Goal: Transaction & Acquisition: Obtain resource

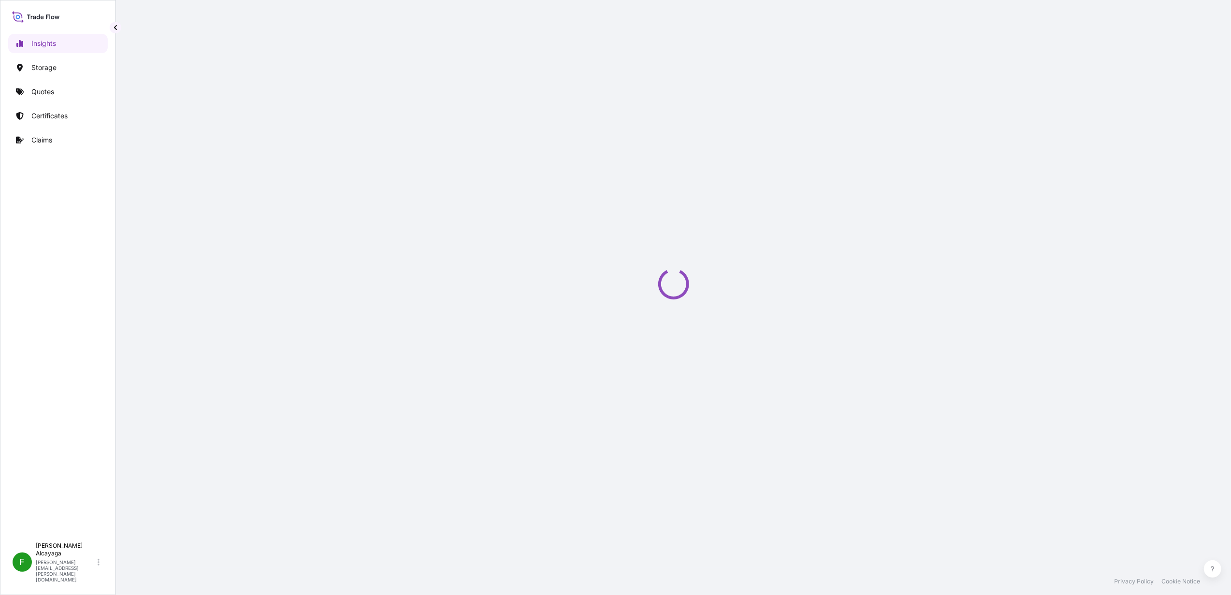
select select "2025"
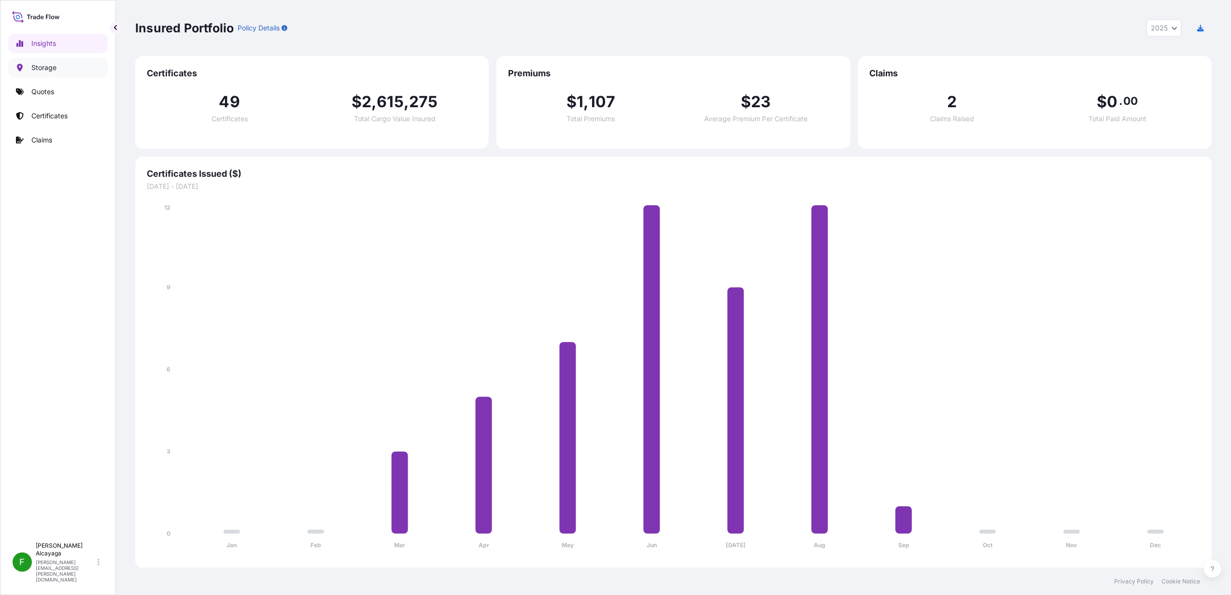
click at [66, 70] on link "Storage" at bounding box center [58, 67] width 100 height 19
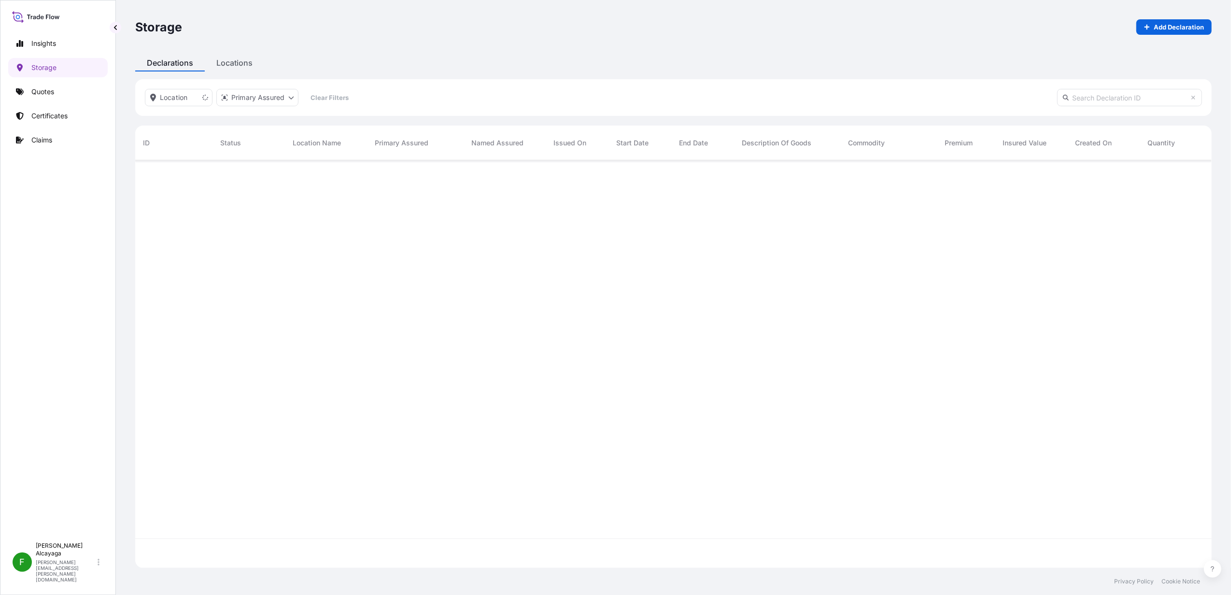
scroll to position [433, 1067]
click at [70, 93] on link "Quotes" at bounding box center [58, 91] width 100 height 19
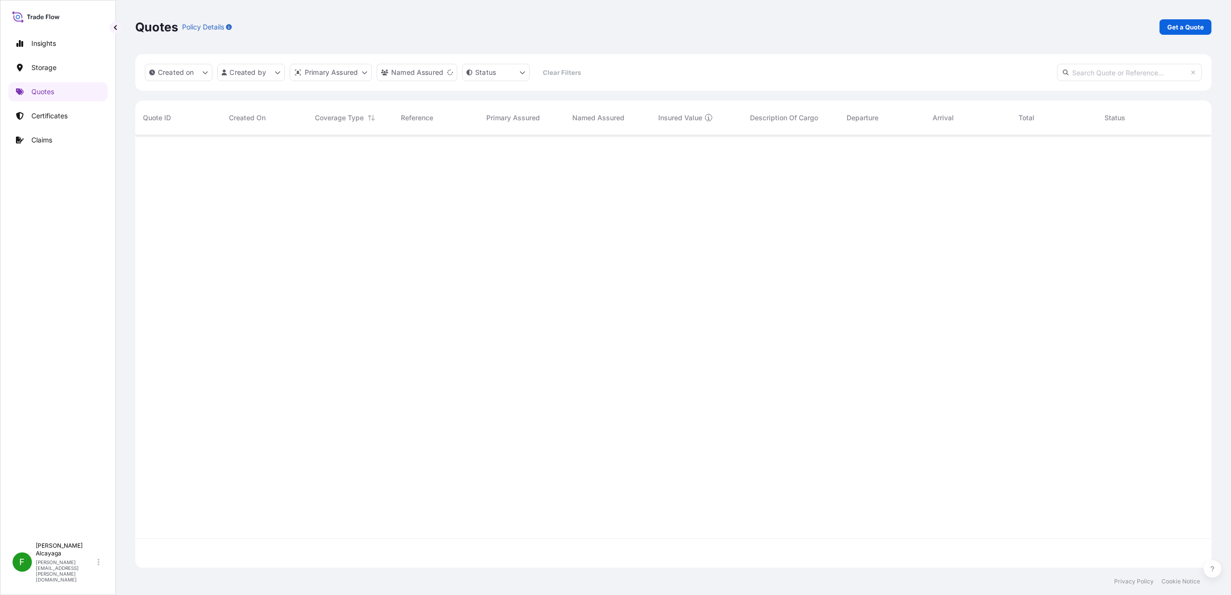
scroll to position [458, 1067]
click at [1206, 26] on link "Get a Quote" at bounding box center [1186, 26] width 52 height 15
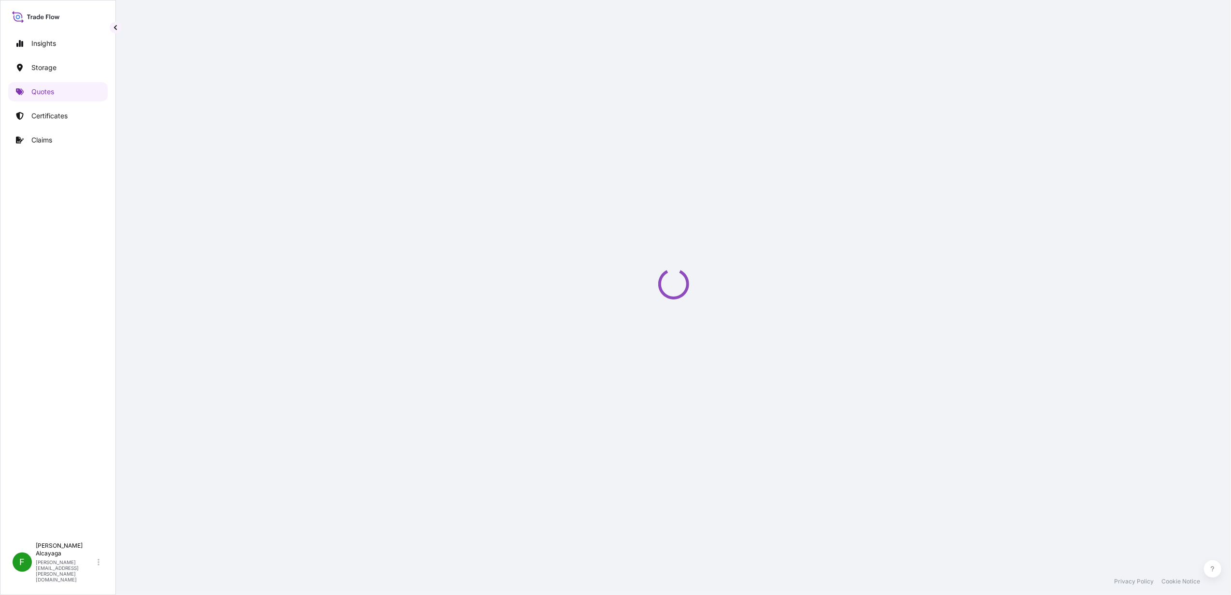
select select "Water"
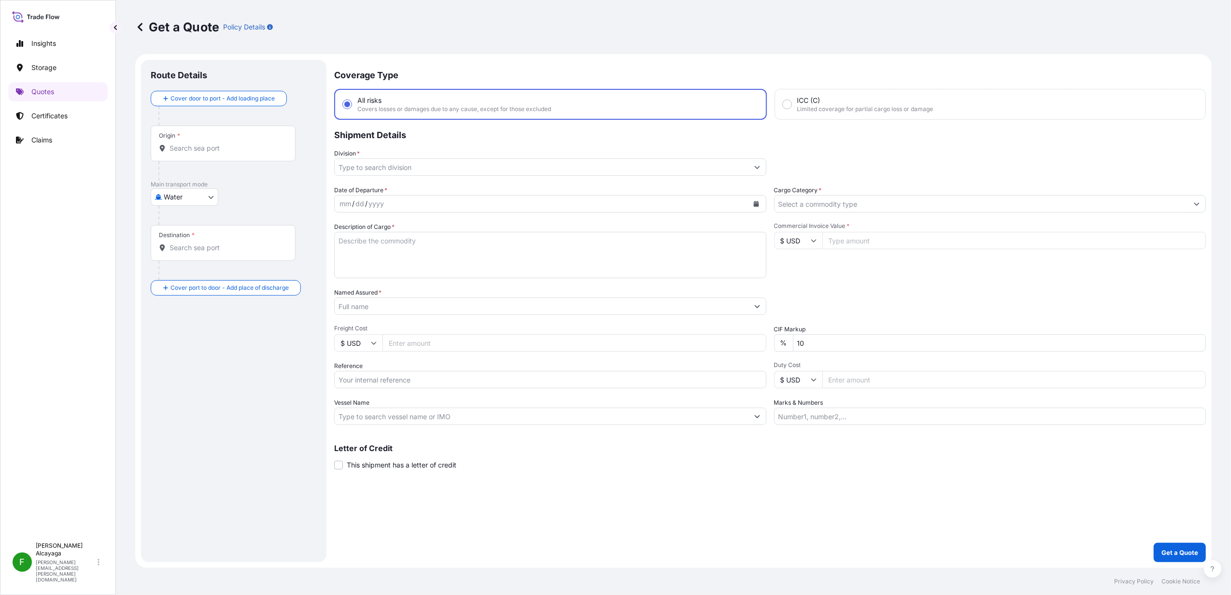
click at [395, 172] on input "Division *" at bounding box center [542, 166] width 414 height 17
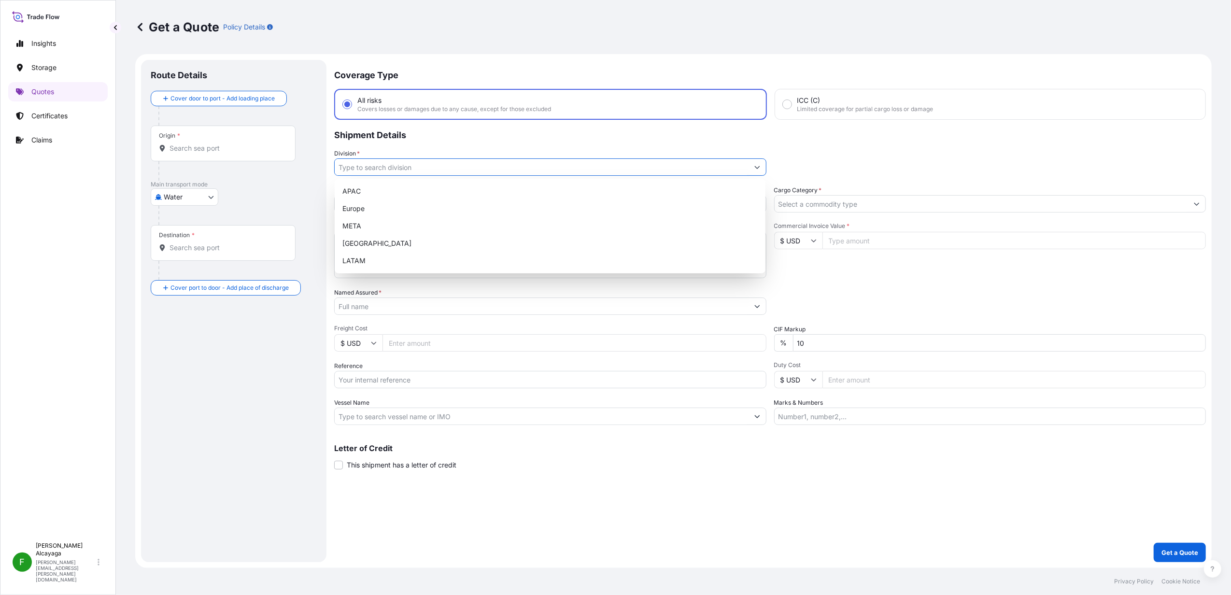
paste input "Equipos de Izaje Prowinch Chile SPA"
type input "Equipos de Izaje Prowinch Chile SPA"
click at [379, 313] on input "Named Assured *" at bounding box center [542, 306] width 414 height 17
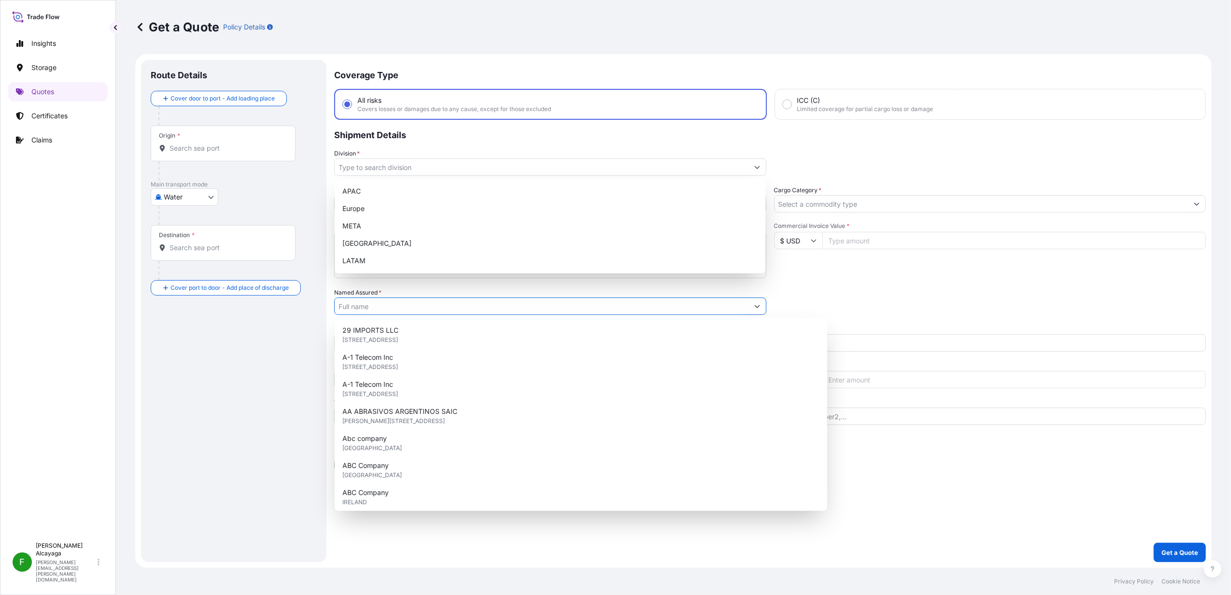
paste input "Equipos de Izaje Prowinch Chile SPA"
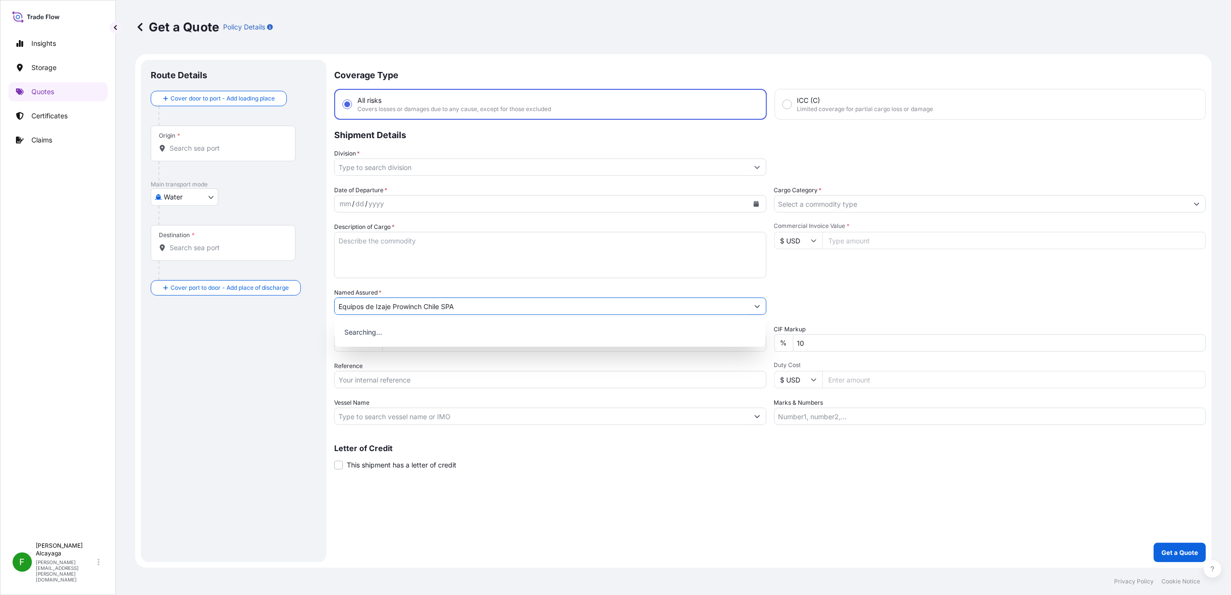
type input "Equipos de Izaje Prowinch Chile SPA"
click at [279, 347] on div "Route Details Cover door to port - Add loading place Place of loading Road / [G…" at bounding box center [234, 311] width 166 height 483
click at [168, 186] on p "Main transport mode" at bounding box center [234, 185] width 166 height 8
click at [169, 194] on body "15 options available. 0 options available. Insights Storage Quotes Certificates…" at bounding box center [615, 297] width 1231 height 595
click at [178, 224] on div "Air" at bounding box center [185, 222] width 60 height 17
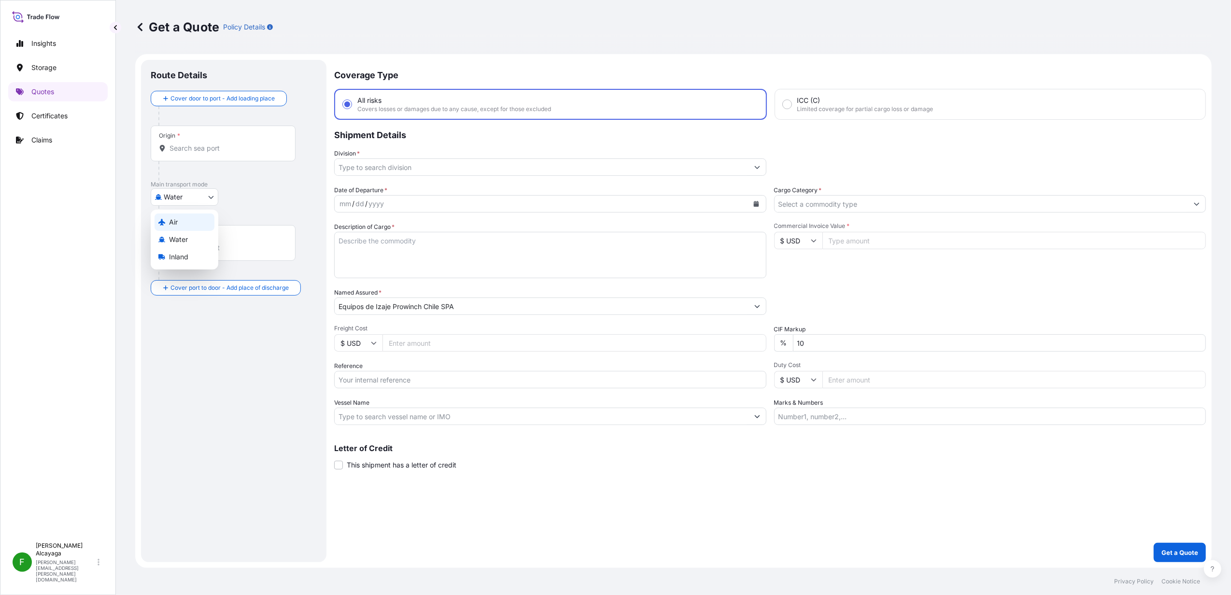
select select "Air"
click at [191, 153] on input "Origin *" at bounding box center [227, 152] width 114 height 10
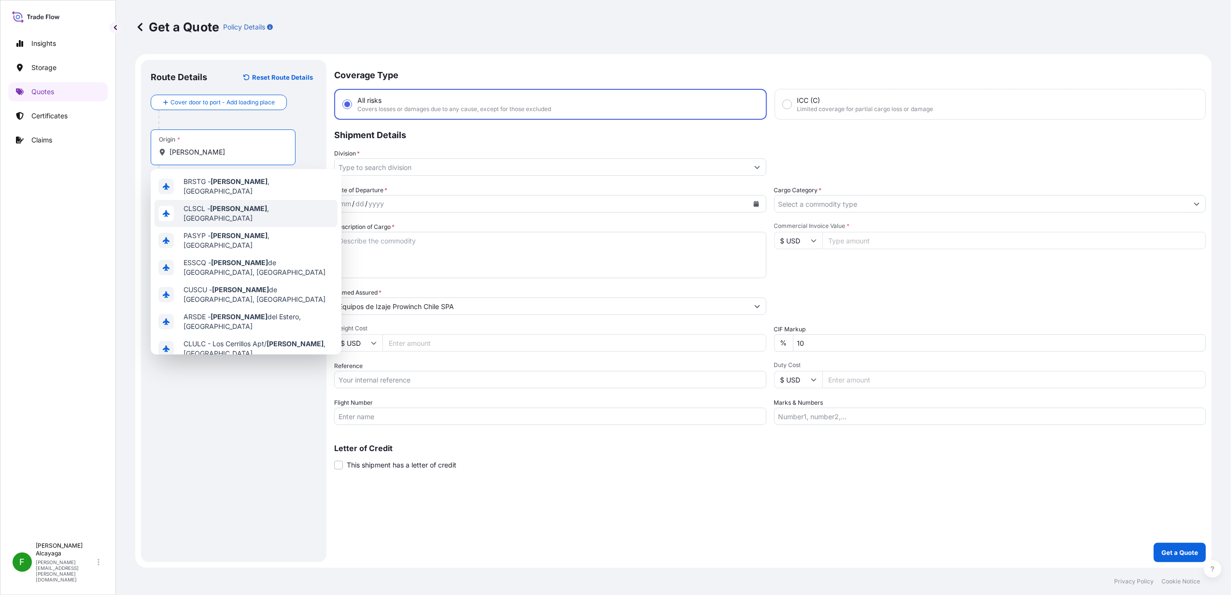
click at [252, 206] on span "CLSCL - [GEOGRAPHIC_DATA] , [GEOGRAPHIC_DATA]" at bounding box center [259, 213] width 150 height 19
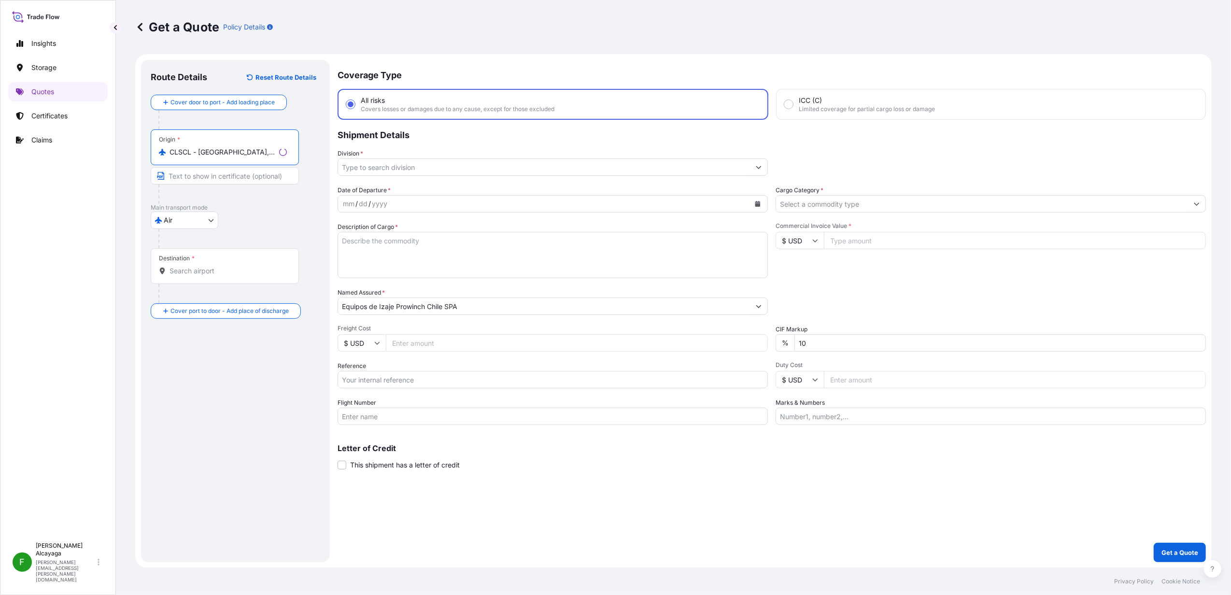
type input "CLSCL - [GEOGRAPHIC_DATA], [GEOGRAPHIC_DATA]"
click at [182, 260] on div "Destination *" at bounding box center [177, 259] width 36 height 8
click at [182, 266] on input "Destination *" at bounding box center [228, 271] width 117 height 10
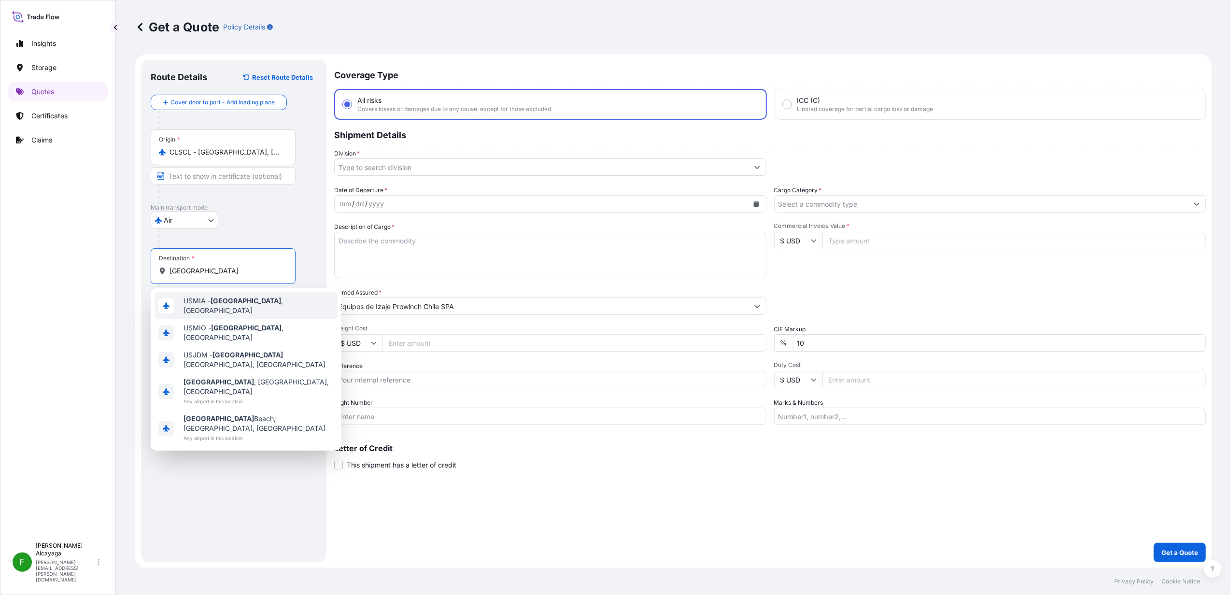
click at [245, 301] on span "USMIA - [GEOGRAPHIC_DATA] , [GEOGRAPHIC_DATA]" at bounding box center [259, 305] width 150 height 19
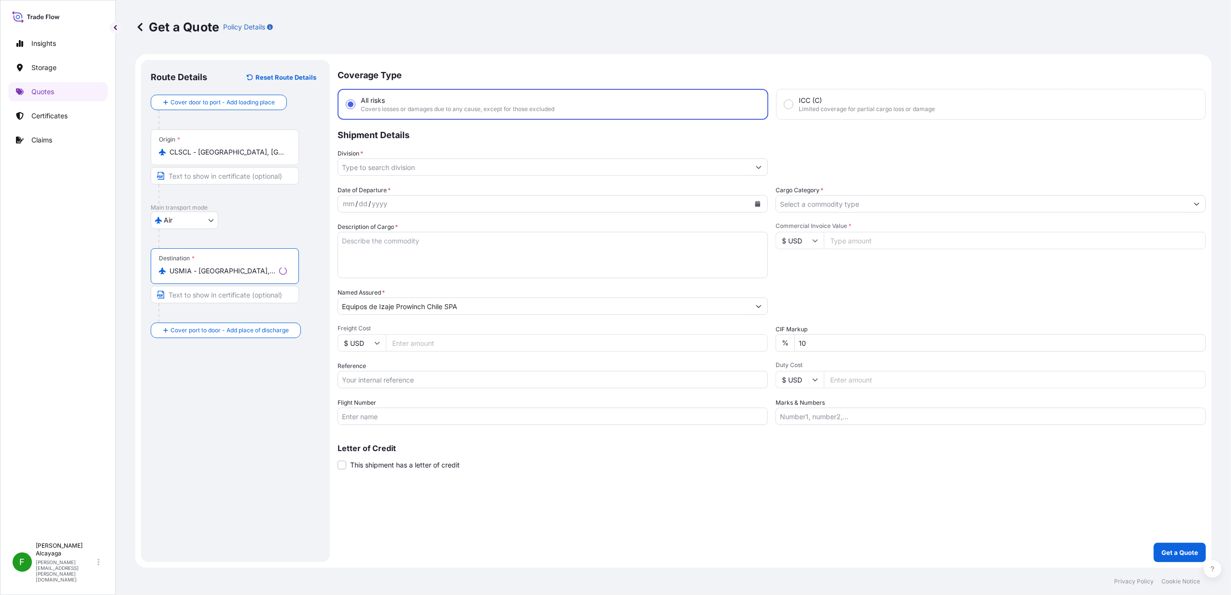
type input "USMIA - [GEOGRAPHIC_DATA], [GEOGRAPHIC_DATA]"
click at [861, 236] on input "Commercial Invoice Value *" at bounding box center [1015, 240] width 384 height 17
click at [437, 351] on div "Date of Departure * mm / dd / yyyy Cargo Category * Description of Cargo * Comm…" at bounding box center [770, 306] width 872 height 240
click at [439, 346] on input "Freight Cost" at bounding box center [575, 342] width 384 height 17
paste input "3643.5"
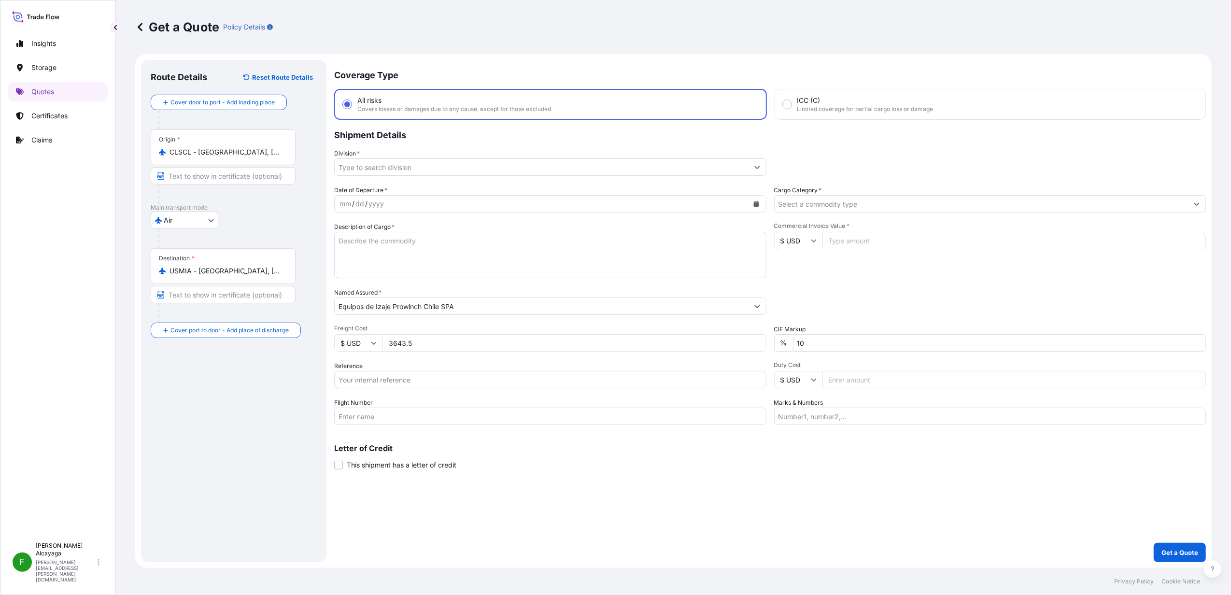
type input "3643.5"
click at [735, 466] on div "Letter of Credit This shipment has a letter of credit Letter of credit * Letter…" at bounding box center [770, 457] width 872 height 26
click at [864, 235] on input "Commercial Invoice Value *" at bounding box center [1015, 240] width 384 height 17
paste input "29.81"
click at [850, 243] on input "29.81" at bounding box center [1015, 240] width 384 height 17
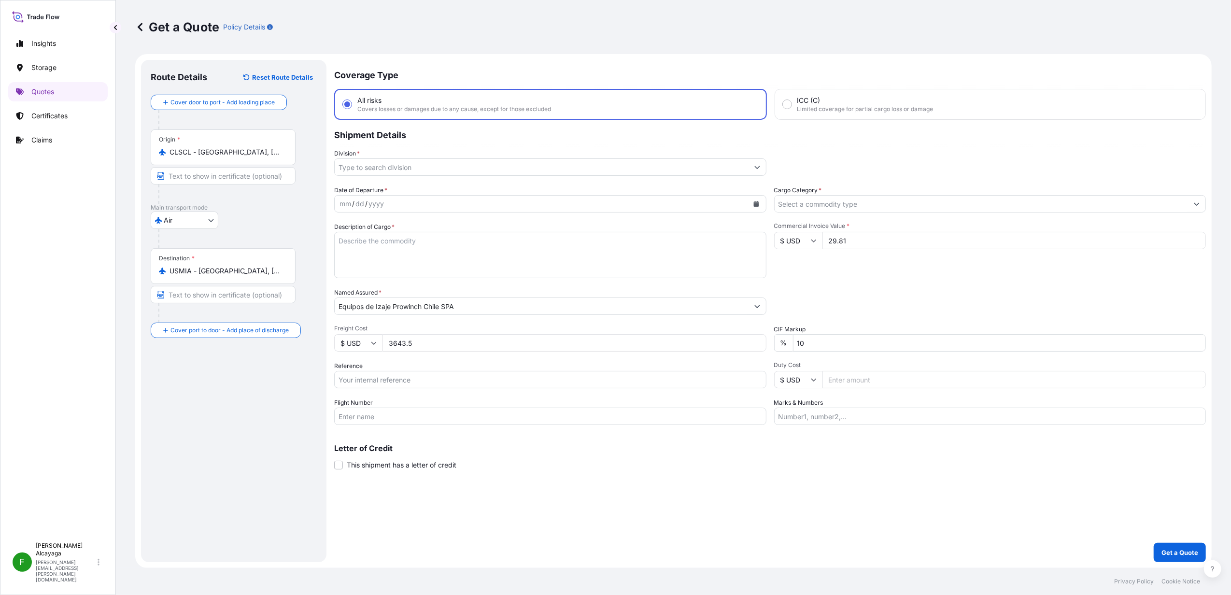
click at [850, 243] on input "29.81" at bounding box center [1015, 240] width 384 height 17
paste input "805.6"
type input "29805.6"
click at [904, 469] on div "Letter of Credit This shipment has a letter of credit Letter of credit * Letter…" at bounding box center [770, 457] width 872 height 26
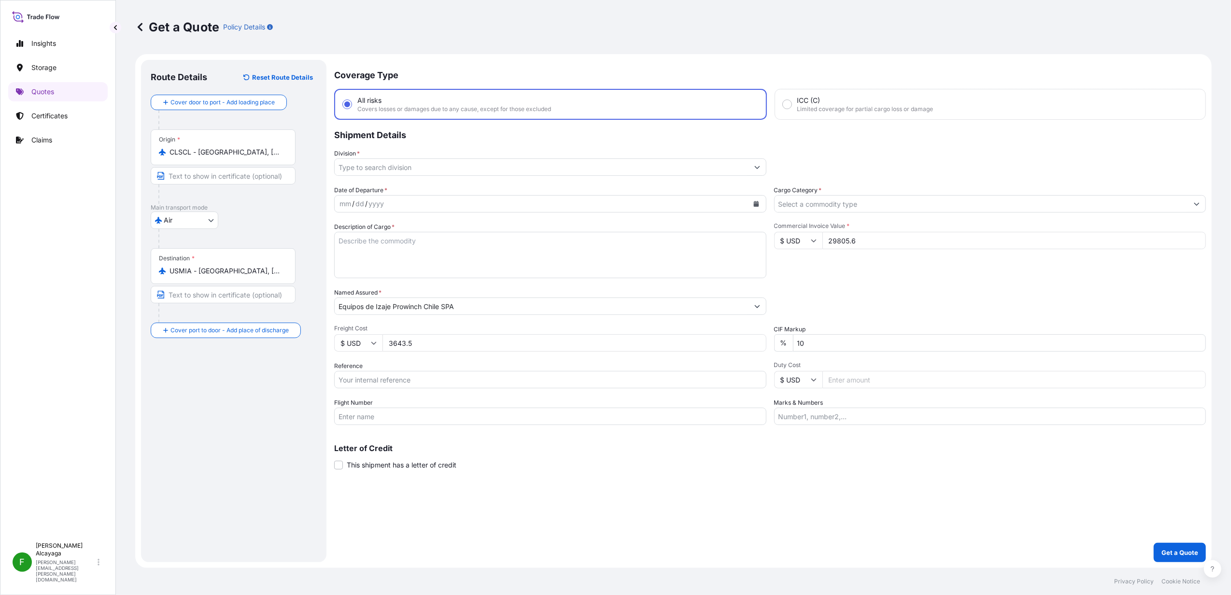
click at [409, 387] on div "Date of Departure * mm / dd / yyyy Cargo Category * Description of Cargo * Comm…" at bounding box center [770, 306] width 872 height 240
click at [412, 379] on input "Reference" at bounding box center [550, 379] width 432 height 17
paste input "SCL-JT-AIR-001414"
type input "SCL-JT-AIR-001414"
click at [826, 211] on input "Cargo Category *" at bounding box center [982, 203] width 414 height 17
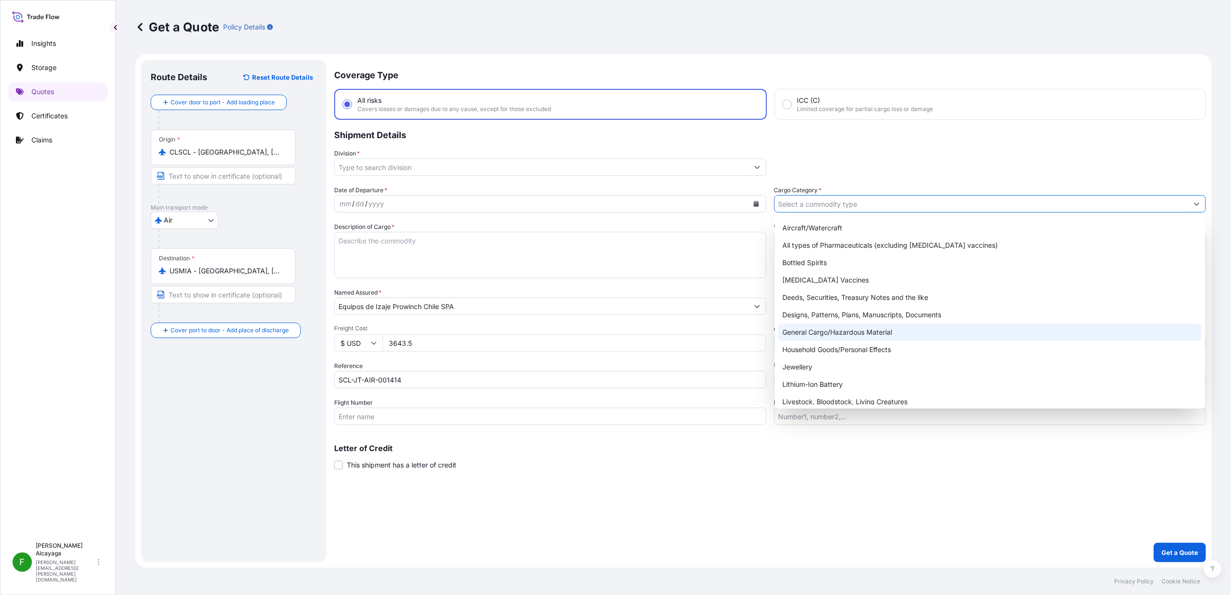
click at [857, 338] on div "General Cargo/Hazardous Material" at bounding box center [990, 332] width 423 height 17
type input "General Cargo/Hazardous Material"
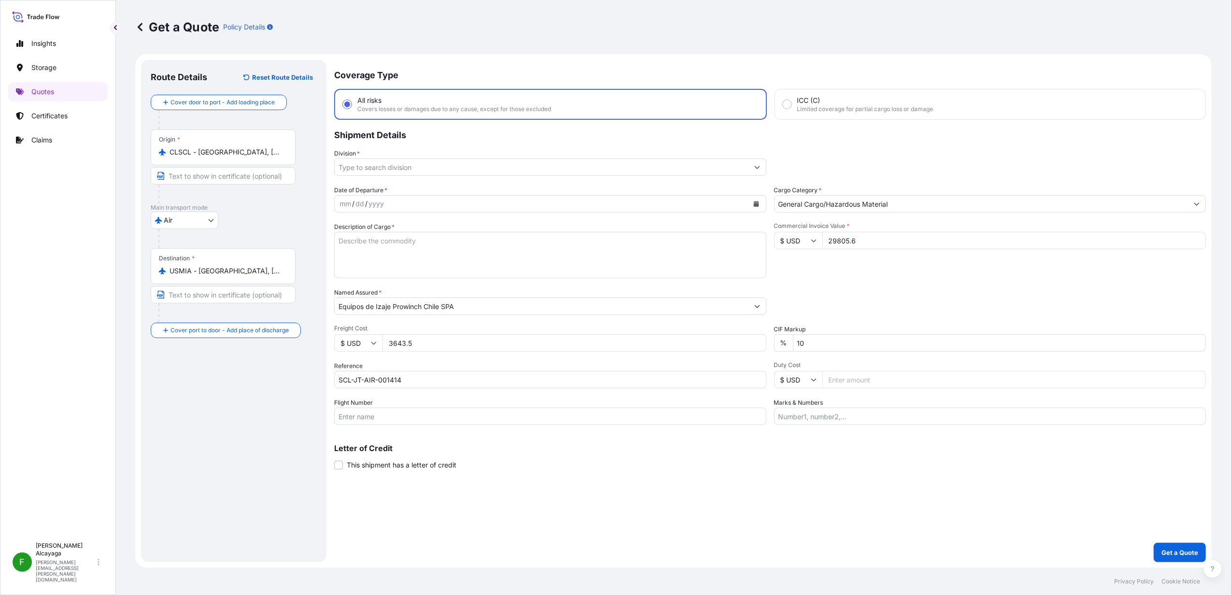
click at [704, 157] on div "Division *" at bounding box center [550, 162] width 432 height 27
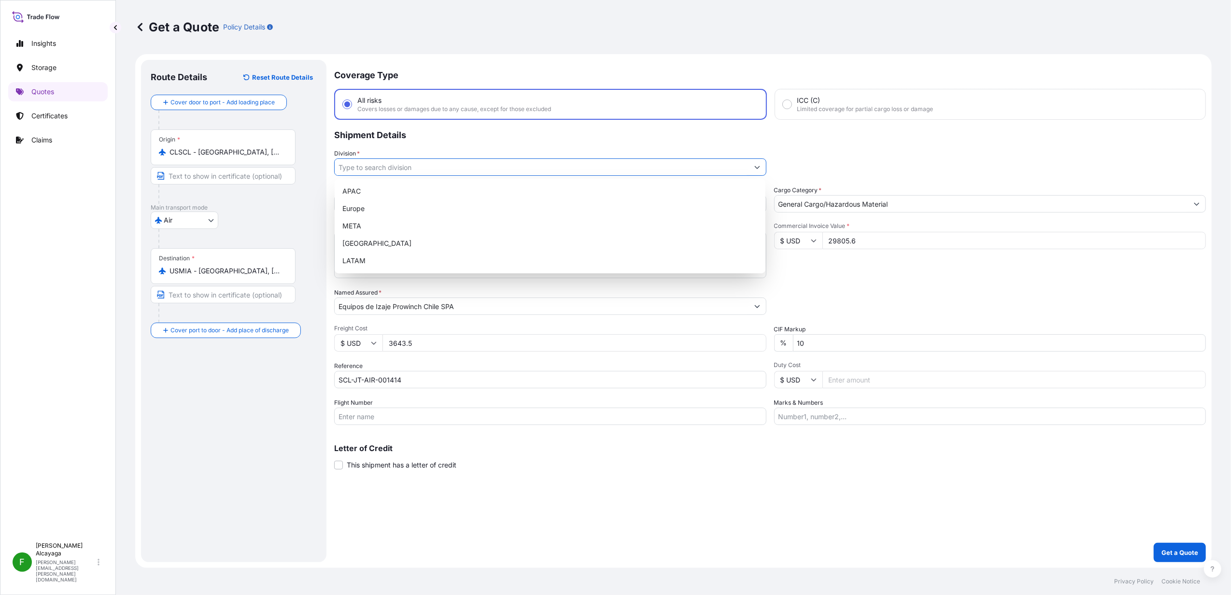
click at [700, 168] on input "Division *" at bounding box center [542, 166] width 414 height 17
click at [464, 266] on div "LATAM" at bounding box center [550, 260] width 423 height 17
type input "LATAM"
